Goal: Find specific page/section: Find specific page/section

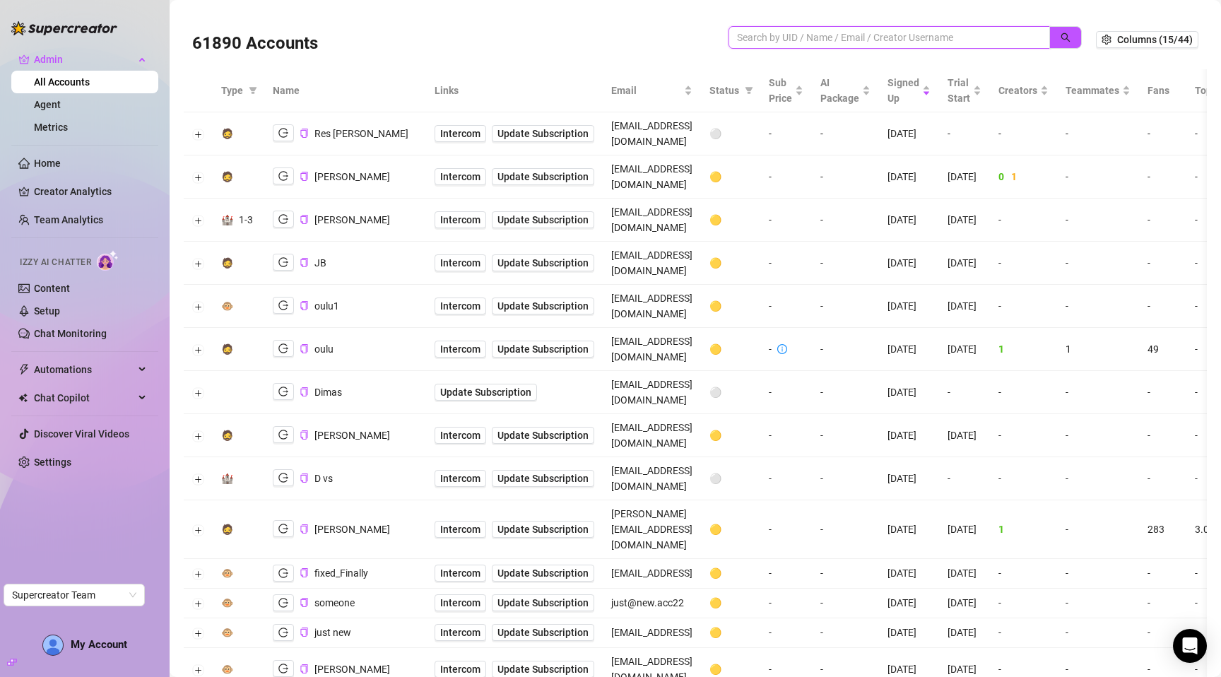
click at [822, 35] on input "search" at bounding box center [883, 38] width 293 height 16
paste input "0QEWu8KOS0fd326K7IdVPBQuQxg1"
type input "0QEWu8KOS0fd326K7IdVPBQuQxg1"
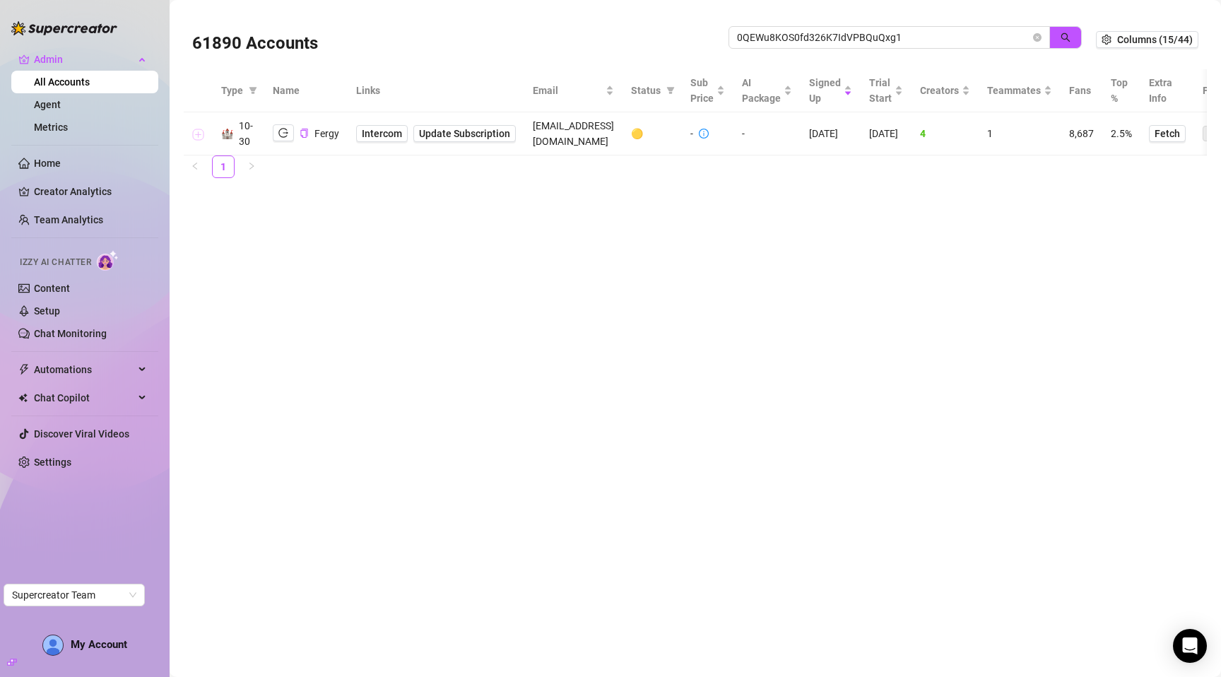
click at [196, 136] on button "Expand row" at bounding box center [198, 134] width 11 height 11
